Goal: Navigation & Orientation: Find specific page/section

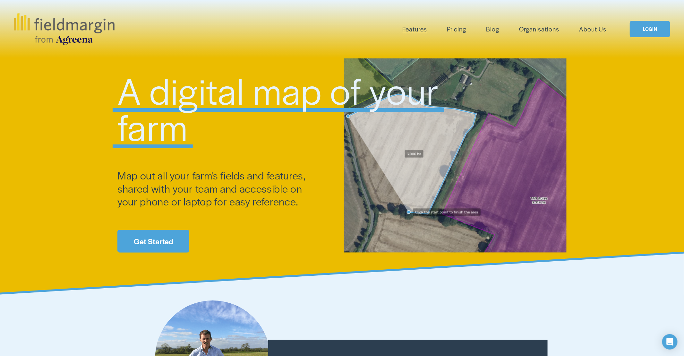
click at [651, 31] on link "LOGIN" at bounding box center [650, 29] width 40 height 16
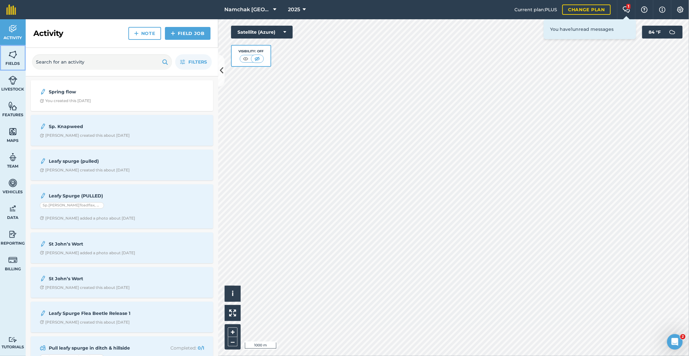
click at [15, 58] on img at bounding box center [12, 55] width 9 height 10
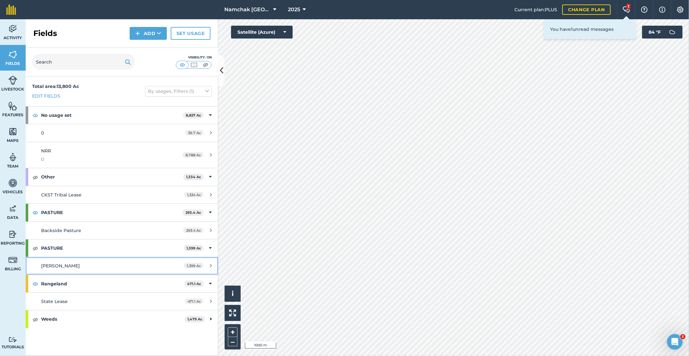
click at [48, 264] on span "[PERSON_NAME]" at bounding box center [60, 266] width 39 height 6
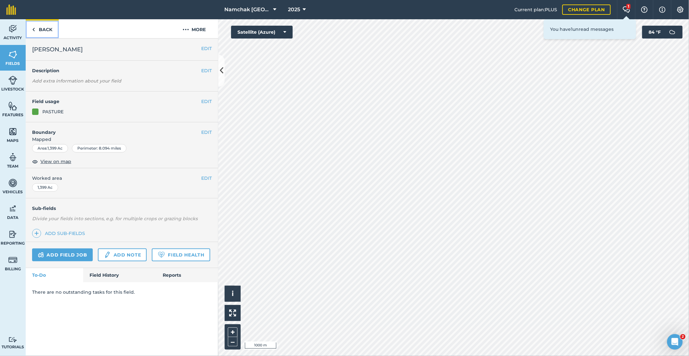
click at [32, 34] on link "Back" at bounding box center [42, 28] width 33 height 19
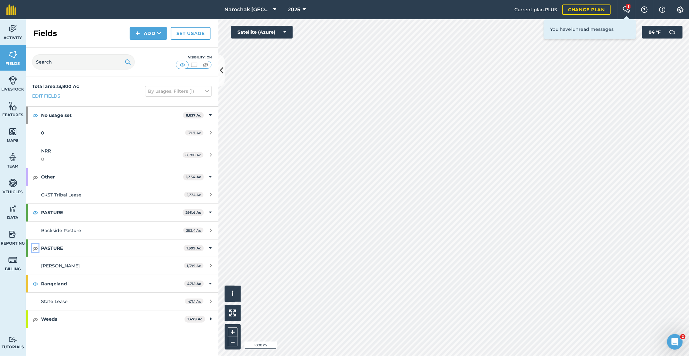
click at [35, 247] on img at bounding box center [35, 248] width 6 height 8
click at [33, 283] on img at bounding box center [35, 284] width 6 height 8
click at [37, 211] on img at bounding box center [35, 213] width 6 height 8
